Goal: Task Accomplishment & Management: Complete application form

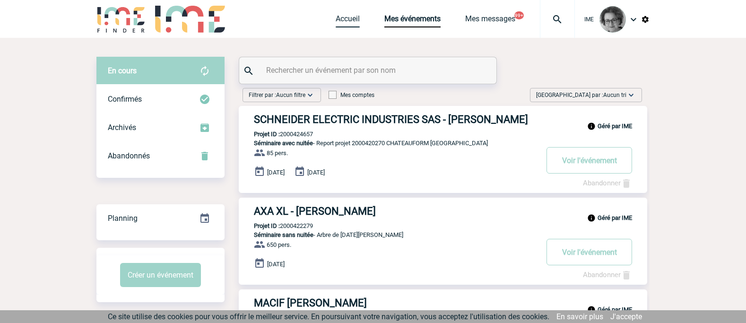
click at [337, 18] on link "Accueil" at bounding box center [348, 20] width 24 height 13
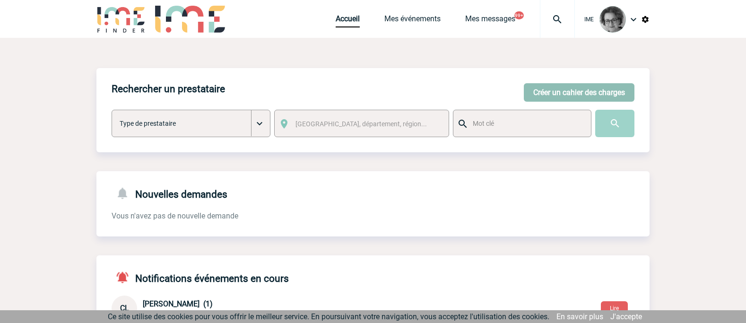
click at [598, 92] on button "Créer un cahier des charges" at bounding box center [579, 92] width 111 height 18
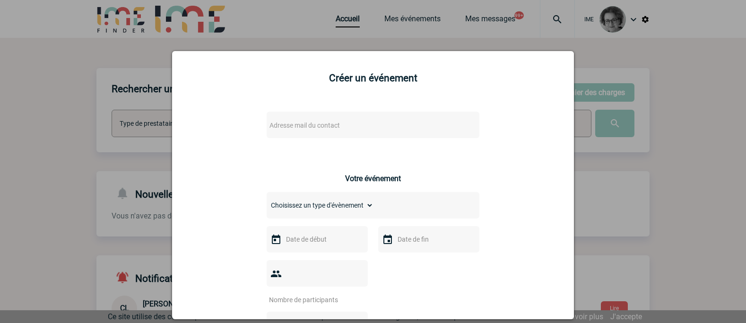
click at [377, 129] on span "Adresse mail du contact" at bounding box center [348, 125] width 165 height 13
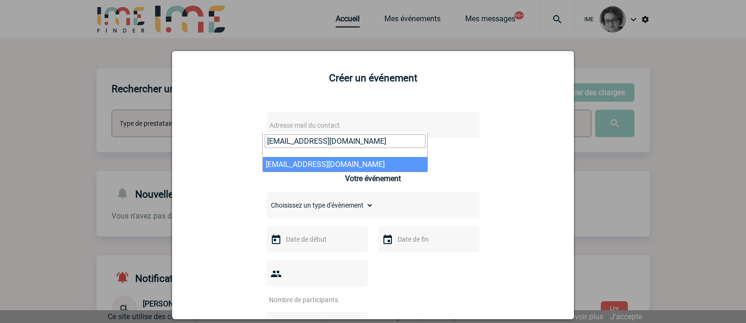
type input "[EMAIL_ADDRESS][DOMAIN_NAME]"
drag, startPoint x: 348, startPoint y: 167, endPoint x: 345, endPoint y: 161, distance: 7.0
select select "133006"
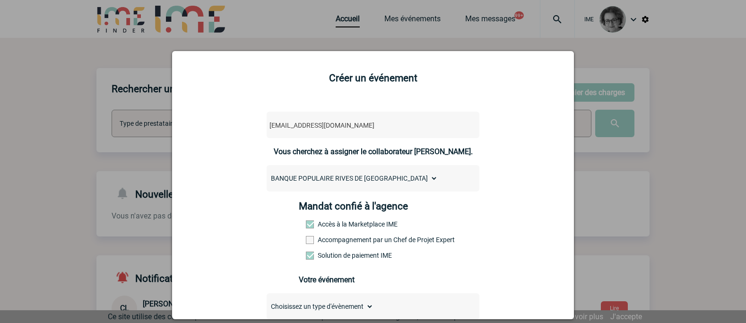
click at [347, 241] on label "Accompagnement par un Chef de Projet Expert" at bounding box center [327, 240] width 42 height 8
click at [0, 0] on input "Accompagnement par un Chef de Projet Expert" at bounding box center [0, 0] width 0 height 0
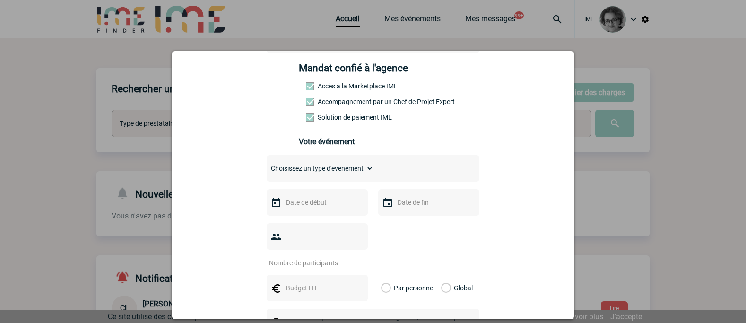
scroll to position [189, 0]
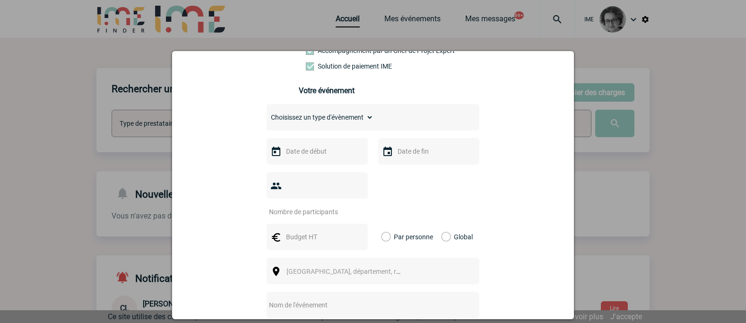
click at [340, 119] on select "Choisissez un type d'évènement Séminaire avec nuitée Séminaire sans nuitée Repa…" at bounding box center [320, 117] width 107 height 13
select select "1"
click at [267, 113] on select "Choisissez un type d'évènement Séminaire avec nuitée Séminaire sans nuitée Repa…" at bounding box center [320, 117] width 107 height 13
click at [329, 154] on input "text" at bounding box center [316, 151] width 65 height 12
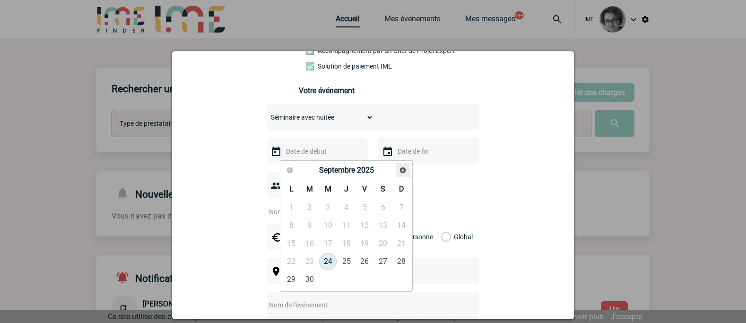
click at [402, 173] on span "Suivant" at bounding box center [403, 170] width 8 height 8
click at [326, 210] on link "3" at bounding box center [327, 207] width 17 height 17
type input "03-12-2025"
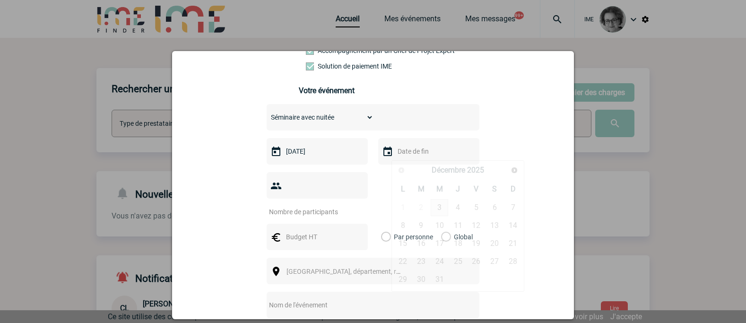
click at [412, 156] on input "text" at bounding box center [427, 151] width 65 height 12
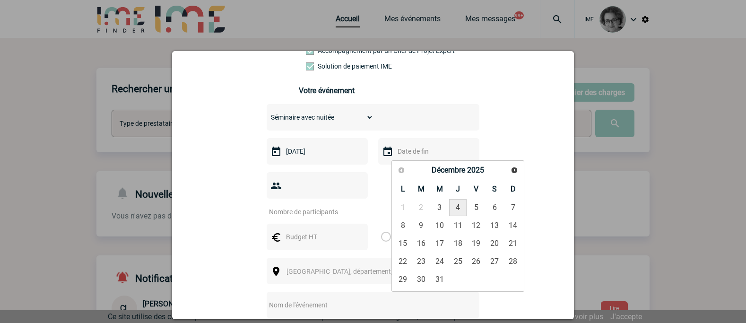
click at [457, 207] on link "4" at bounding box center [457, 207] width 17 height 17
type input "04-12-2025"
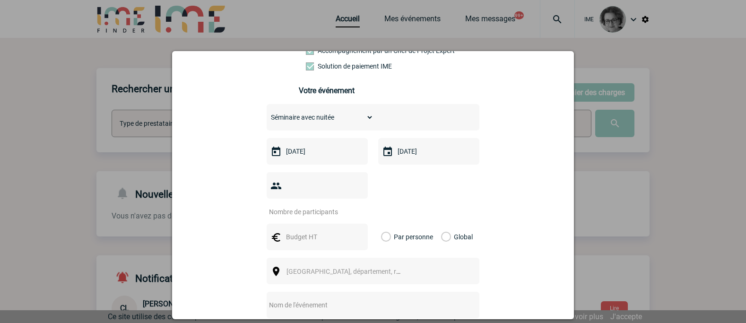
click at [334, 206] on input "number" at bounding box center [311, 212] width 89 height 12
type input "50"
click at [320, 149] on input "03-12-2025" at bounding box center [316, 151] width 65 height 12
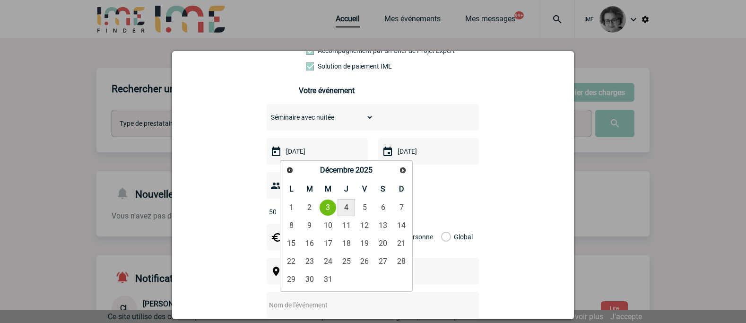
click at [346, 205] on link "4" at bounding box center [345, 207] width 17 height 17
type input "04-12-2025"
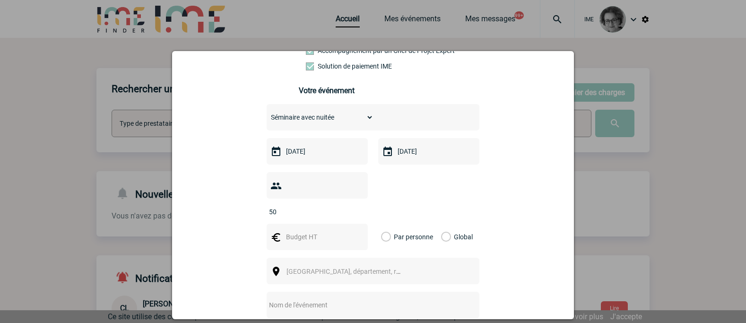
click at [417, 157] on input "04-12-2025" at bounding box center [427, 151] width 65 height 12
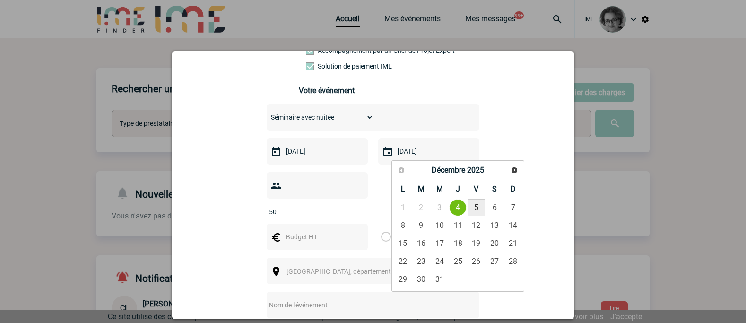
click at [478, 207] on link "5" at bounding box center [475, 207] width 17 height 17
type input "05-12-2025"
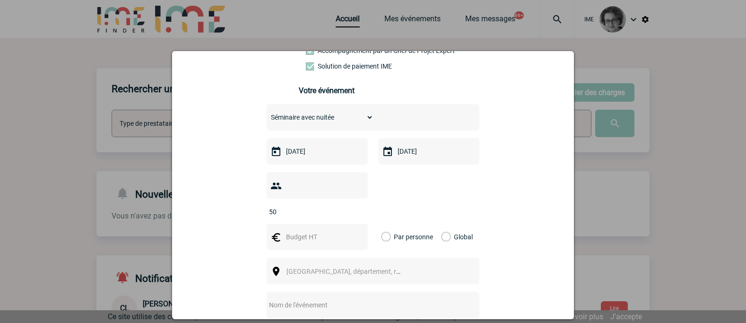
click at [326, 231] on input "text" at bounding box center [316, 237] width 65 height 12
type input "16000"
click at [442, 224] on label "Global" at bounding box center [444, 237] width 6 height 26
click at [0, 0] on input "Global" at bounding box center [0, 0] width 0 height 0
click at [406, 265] on span "Ville, département, région..." at bounding box center [348, 271] width 130 height 13
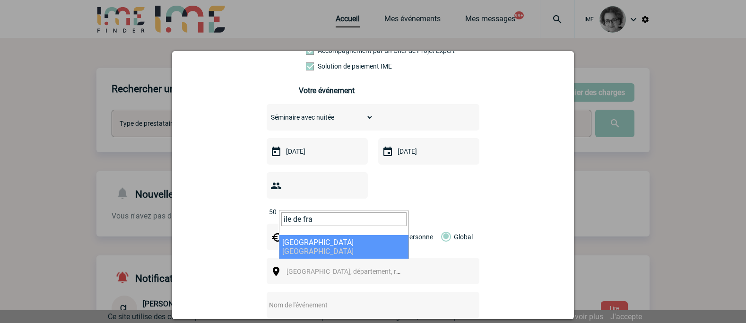
type input "ile de fra"
select select "2"
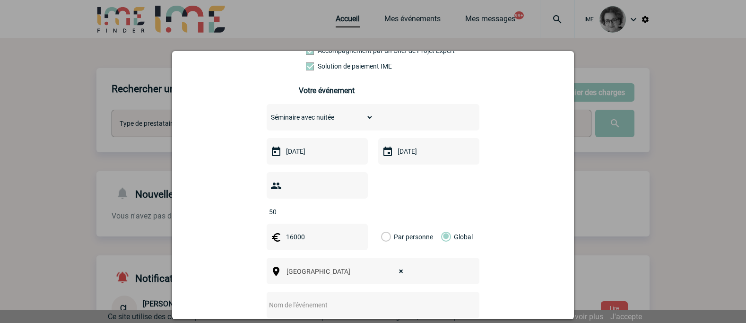
scroll to position [236, 0]
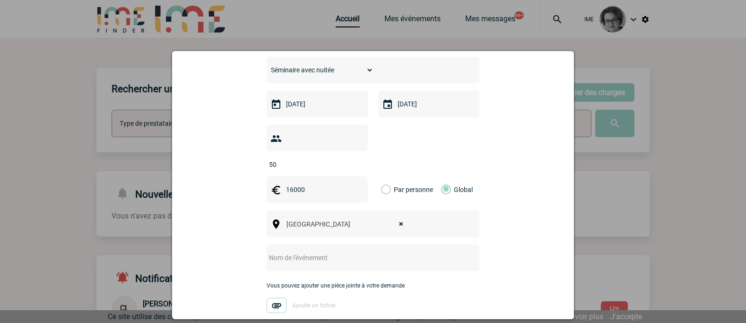
click at [327, 251] on input "text" at bounding box center [361, 257] width 188 height 12
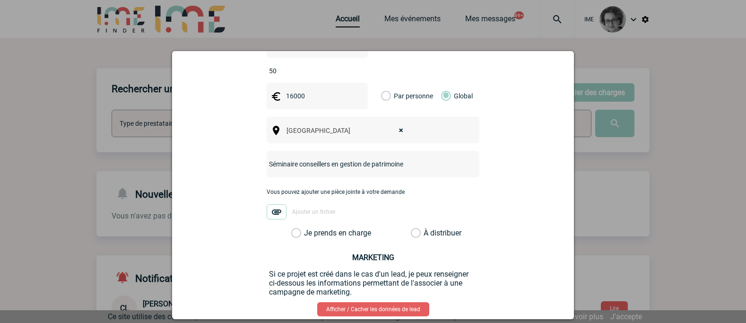
scroll to position [331, 0]
type input "Séminaire conseillers en gestion de patrimoine"
click at [307, 227] on label "Je prends en charge" at bounding box center [299, 231] width 16 height 9
click at [0, 0] on input "Je prends en charge" at bounding box center [0, 0] width 0 height 0
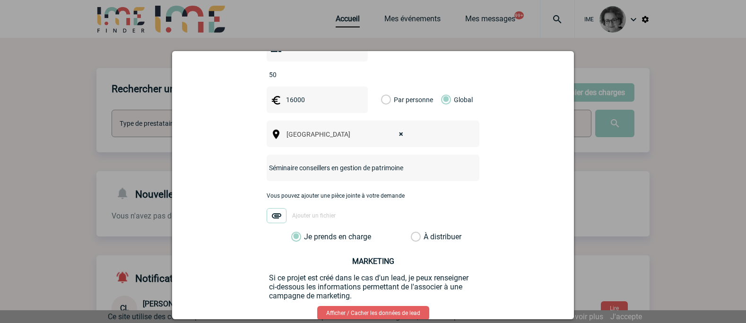
scroll to position [371, 0]
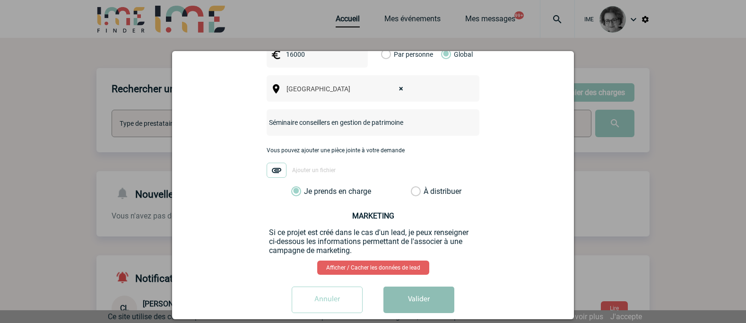
click at [426, 286] on button "Valider" at bounding box center [418, 299] width 71 height 26
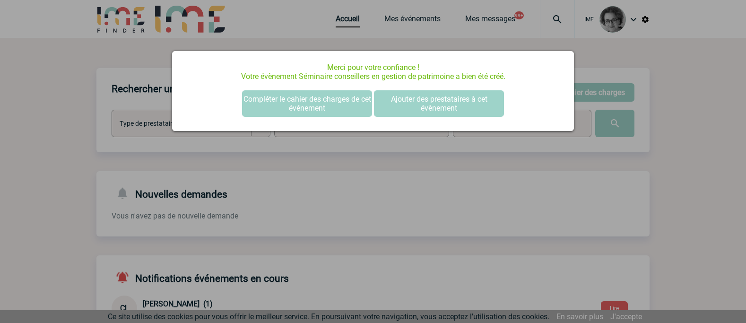
scroll to position [0, 0]
click at [404, 105] on button "Ajouter des prestataires à cet évènement" at bounding box center [439, 103] width 130 height 26
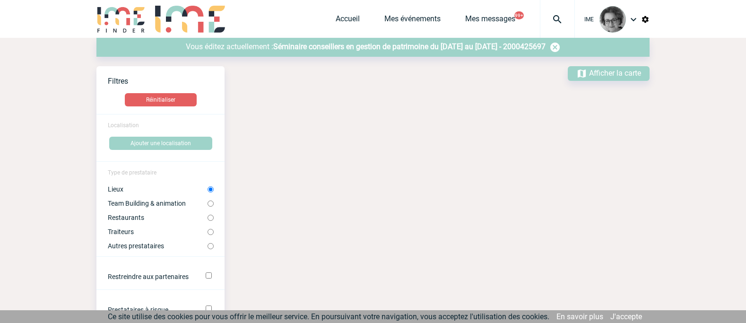
click at [376, 43] on span "Séminaire conseillers en gestion de patrimoine du 04 Décembre 2025 au 05 Décemb…" at bounding box center [409, 46] width 272 height 9
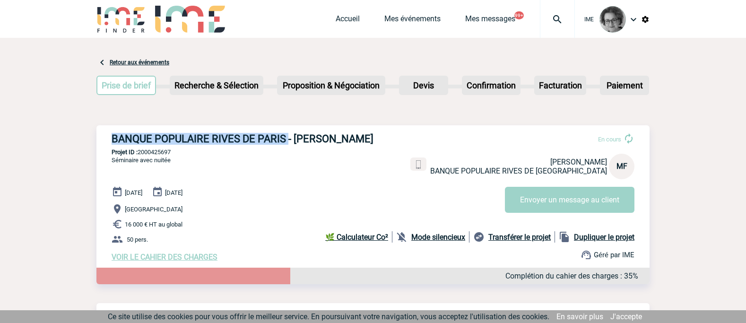
drag, startPoint x: 112, startPoint y: 139, endPoint x: 287, endPoint y: 139, distance: 175.3
click at [287, 139] on h3 "BANQUE POPULAIRE RIVES DE PARIS - [PERSON_NAME]" at bounding box center [254, 139] width 284 height 12
copy h3 "BANQUE POPULAIRE RIVES DE [GEOGRAPHIC_DATA]"
drag, startPoint x: 174, startPoint y: 152, endPoint x: 141, endPoint y: 155, distance: 33.2
click at [141, 155] on p "Projet ID : 2000425697" at bounding box center [372, 151] width 553 height 7
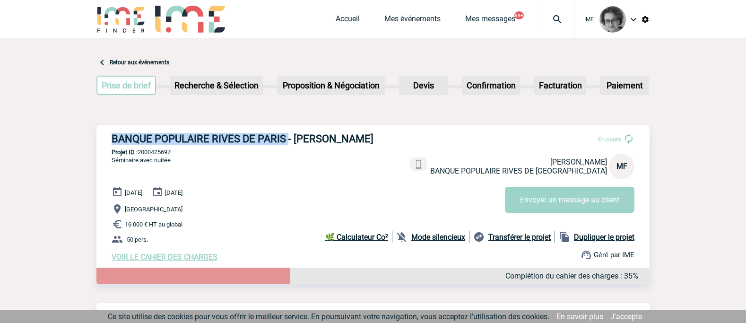
copy p "2000425697"
click at [346, 215] on p "[GEOGRAPHIC_DATA]" at bounding box center [381, 208] width 538 height 11
click at [324, 316] on span "Ce site utilise des cookies pour vous offrir le meilleur service. En poursuivan…" at bounding box center [328, 316] width 441 height 9
click at [405, 20] on link "Mes événements" at bounding box center [412, 20] width 56 height 13
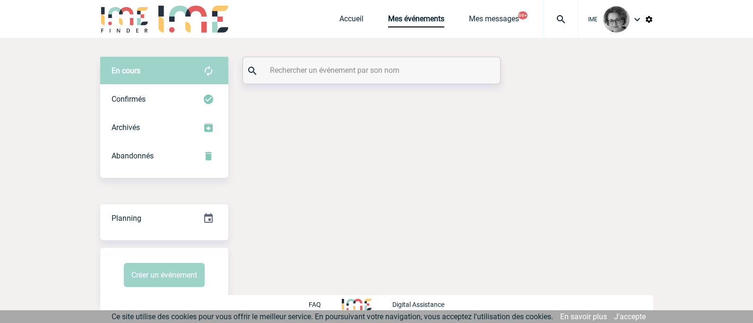
click at [368, 68] on input "text" at bounding box center [373, 70] width 210 height 14
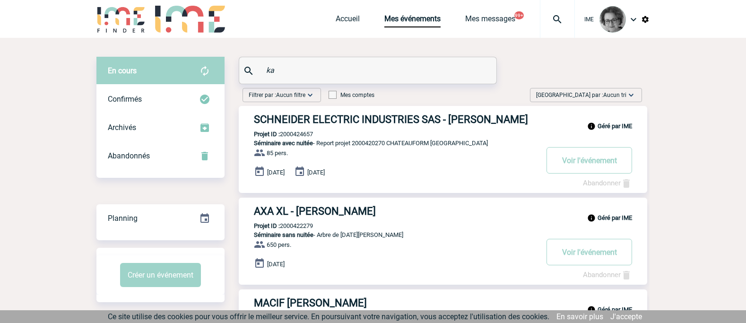
type input "k"
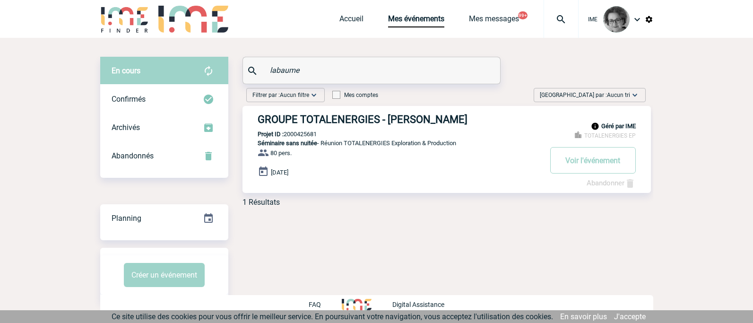
type input "labaume"
copy p "2000425681"
click at [515, 181] on div "Géré par IME TOTALENERGIES EP GROUPE TOTALENERGIES - [PERSON_NAME] Projet ID : …" at bounding box center [446, 149] width 408 height 87
drag, startPoint x: 322, startPoint y: 135, endPoint x: 287, endPoint y: 135, distance: 35.0
click at [287, 135] on div "Géré par IME TOTALENERGIES EP GROUPE TOTALENERGIES - [PERSON_NAME] Projet ID : …" at bounding box center [446, 149] width 408 height 87
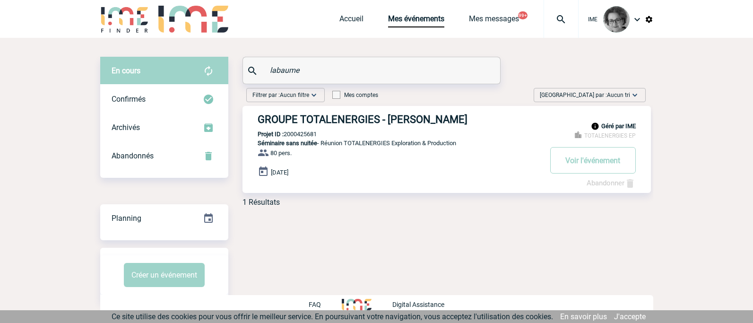
copy p "2000425681"
click at [389, 278] on div "En cours En cours Confirmés Archivés Abandonnés En cours Confirmés Archivés Aba…" at bounding box center [376, 179] width 553 height 283
